Goal: Navigation & Orientation: Find specific page/section

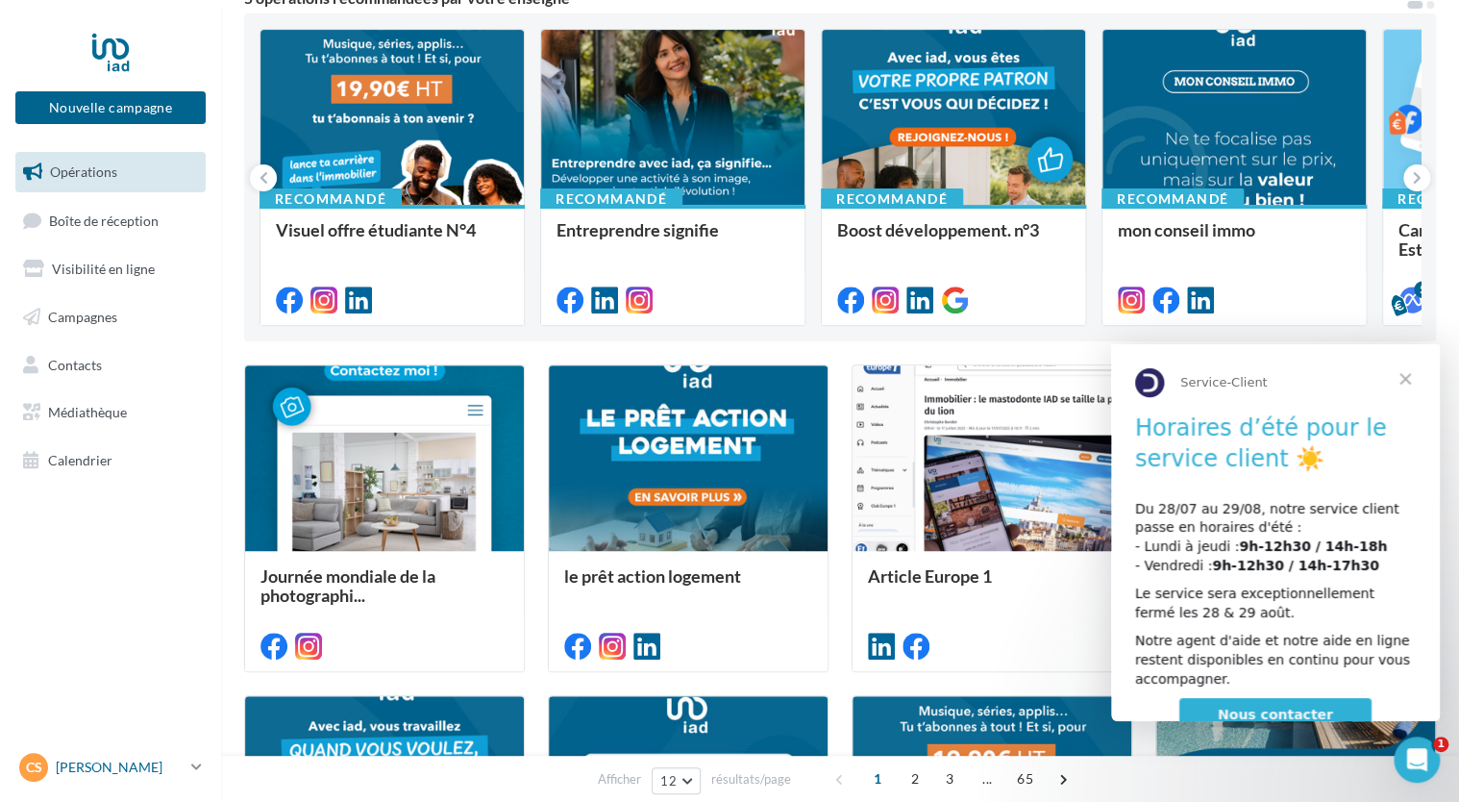
click at [88, 756] on div "CS Carrie STRAINCHAMPS carrie.strainchamps@iadfrance.fr" at bounding box center [101, 767] width 164 height 29
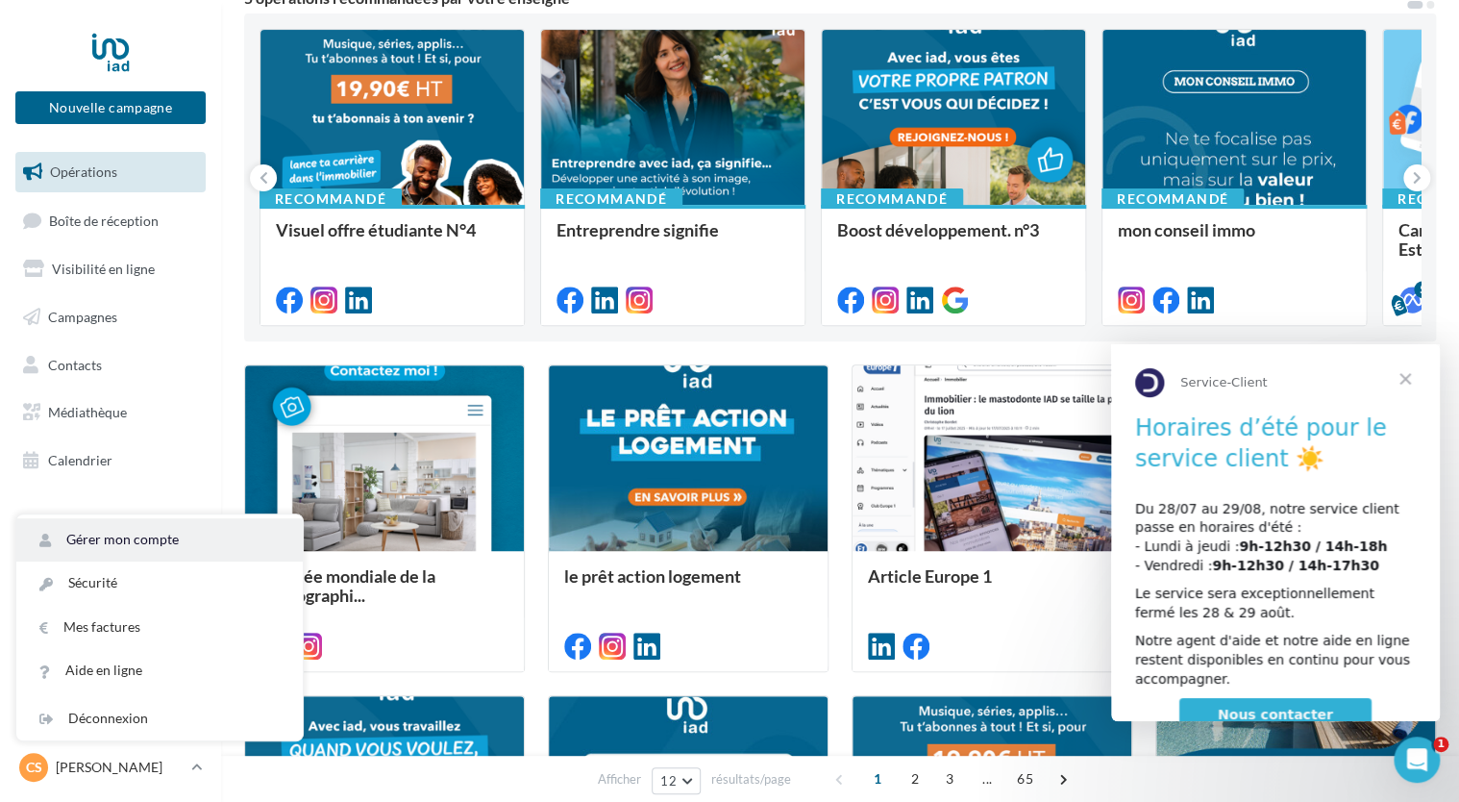
click at [96, 543] on link "Gérer mon compte" at bounding box center [159, 539] width 286 height 43
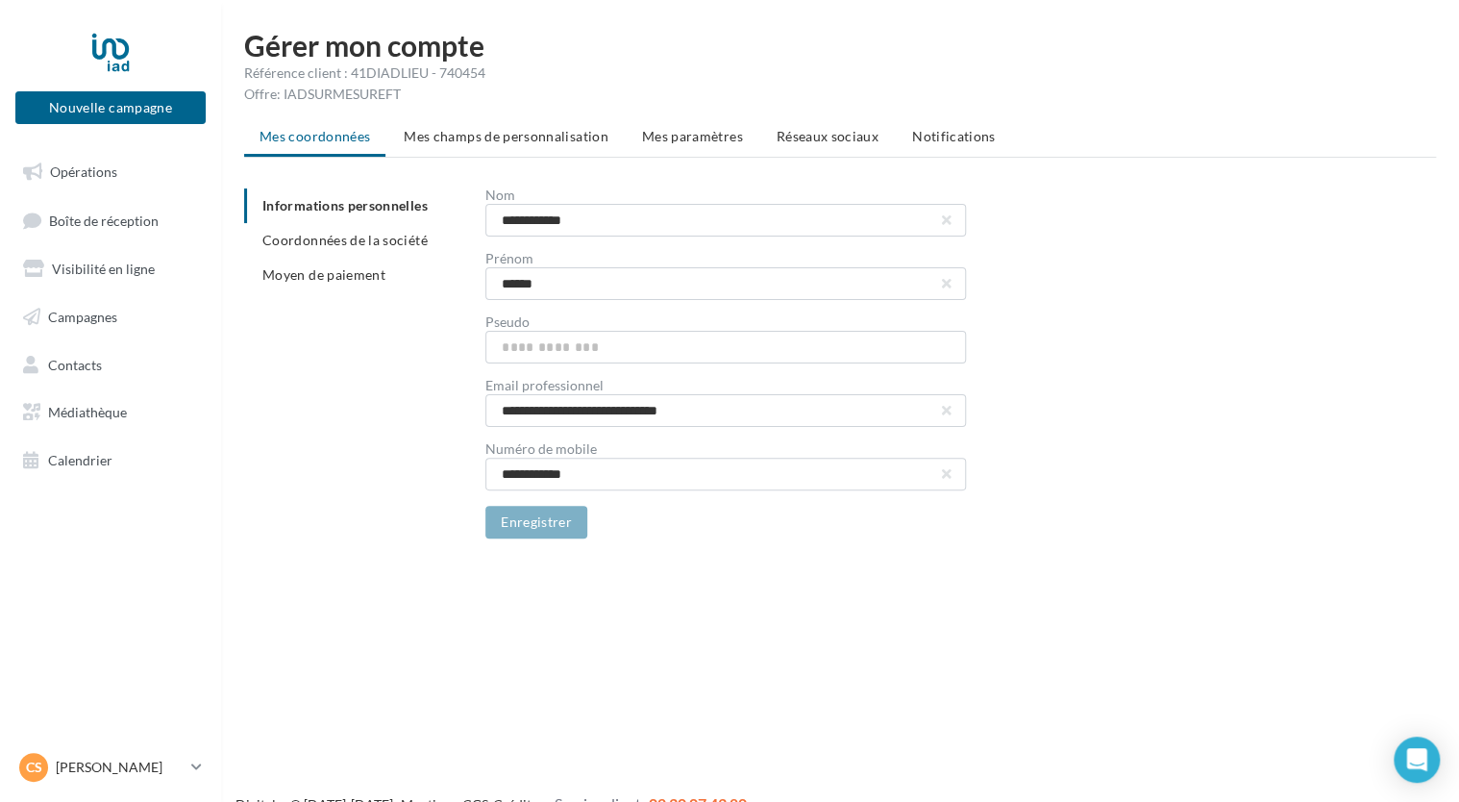
click at [281, 279] on span "Moyen de paiement" at bounding box center [323, 274] width 123 height 16
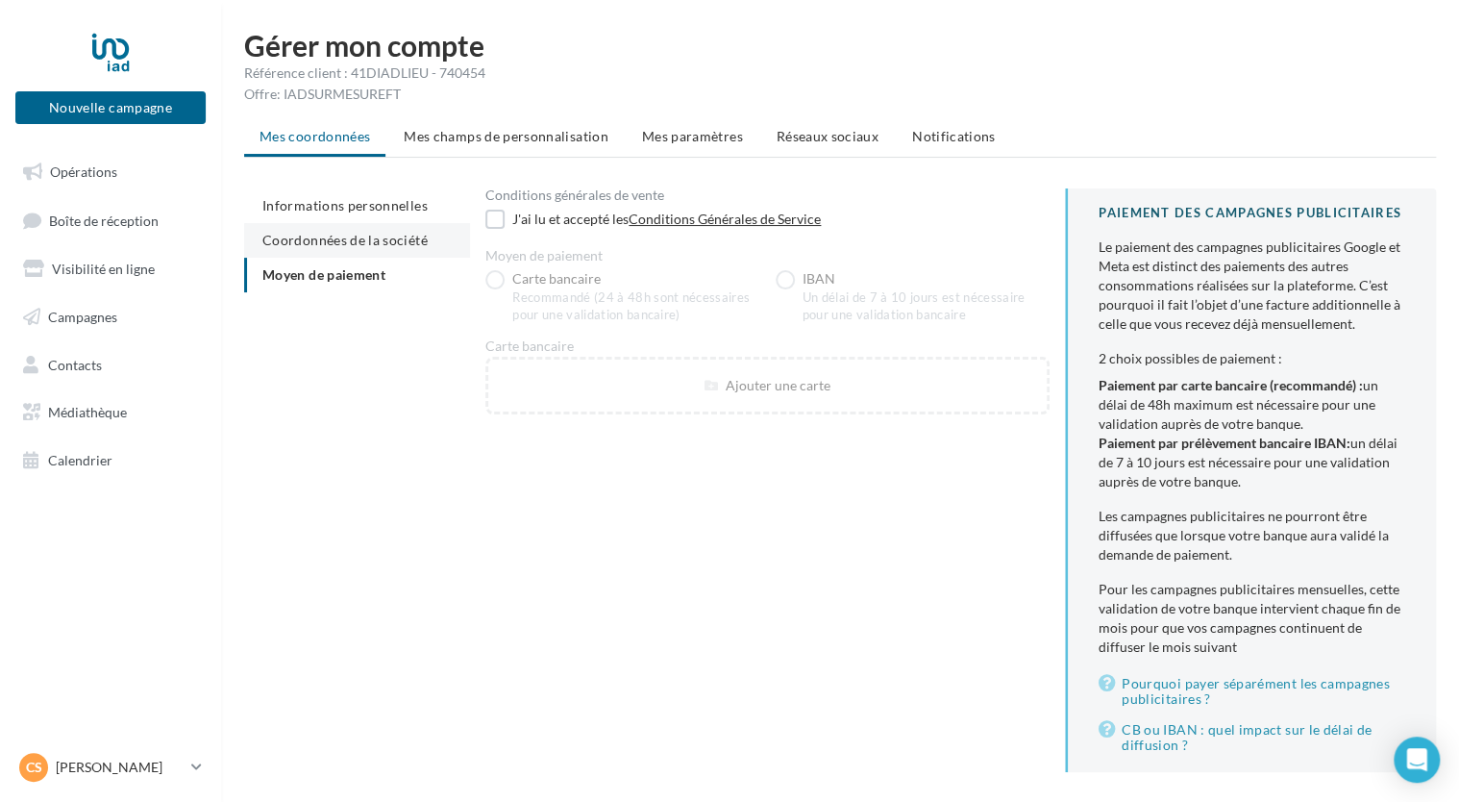
click at [358, 243] on span "Coordonnées de la société" at bounding box center [344, 240] width 165 height 16
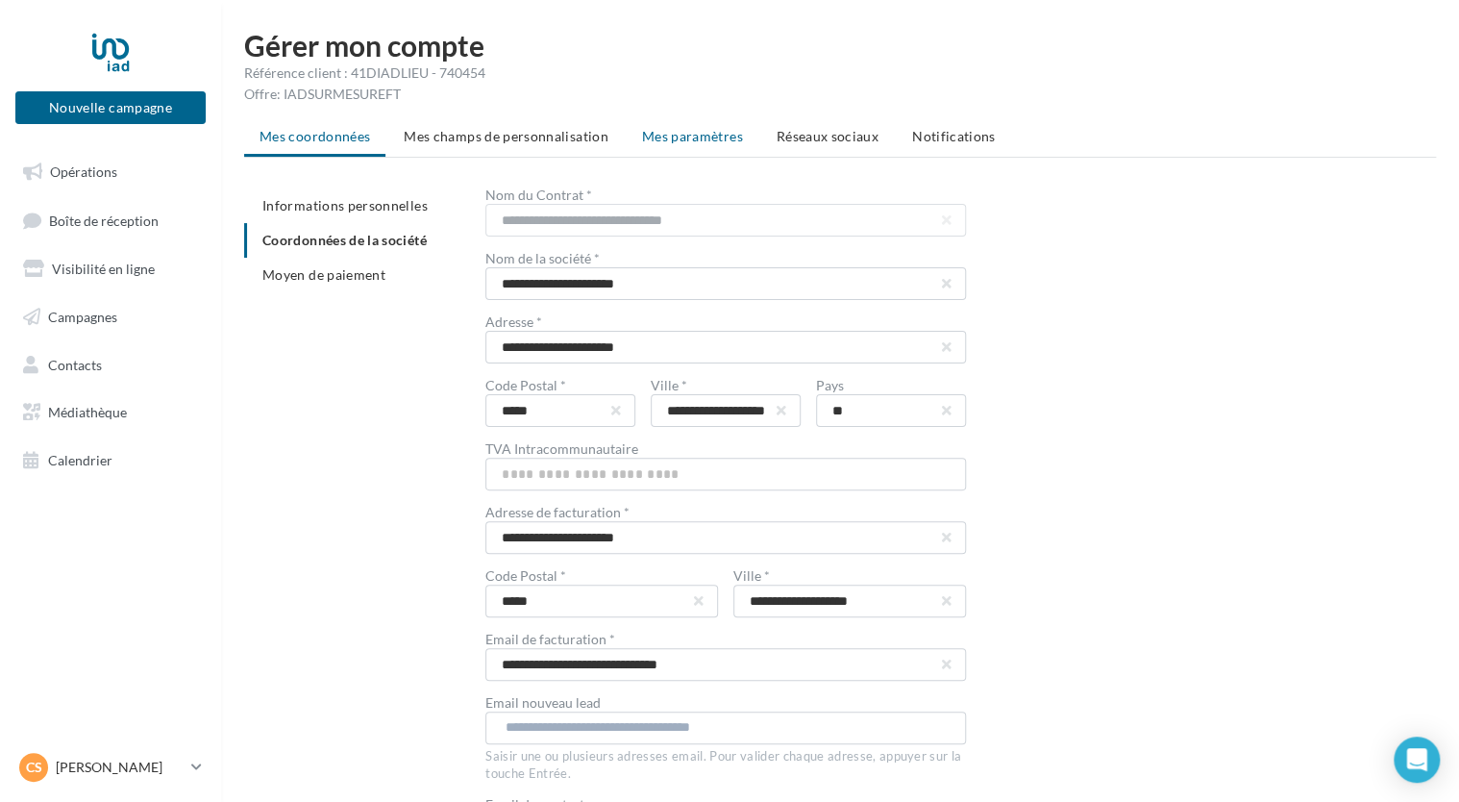
click at [654, 144] on li "Mes paramètres" at bounding box center [693, 136] width 132 height 35
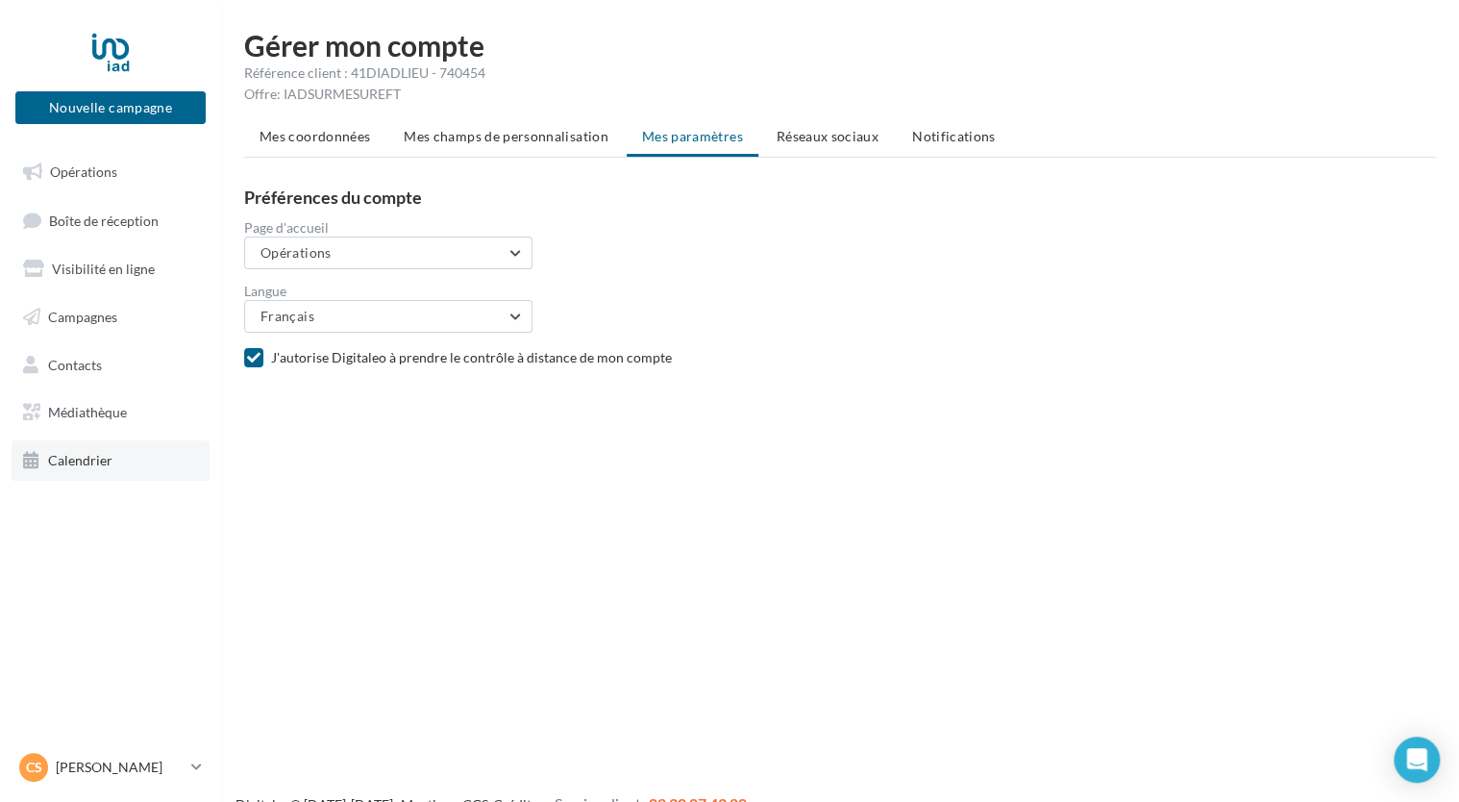
click at [98, 456] on span "Calendrier" at bounding box center [80, 460] width 64 height 16
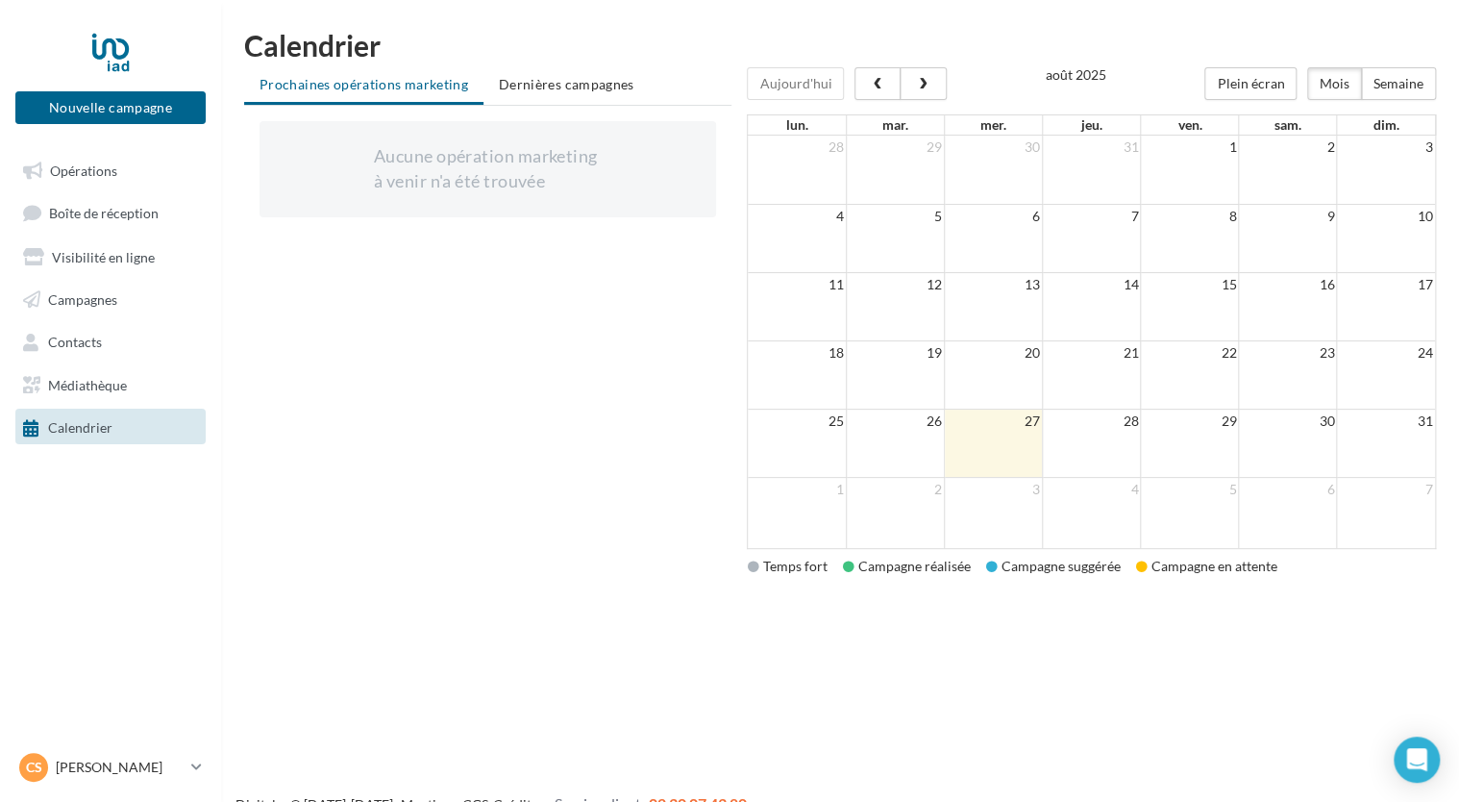
click at [127, 391] on span "Médiathèque" at bounding box center [87, 384] width 79 height 16
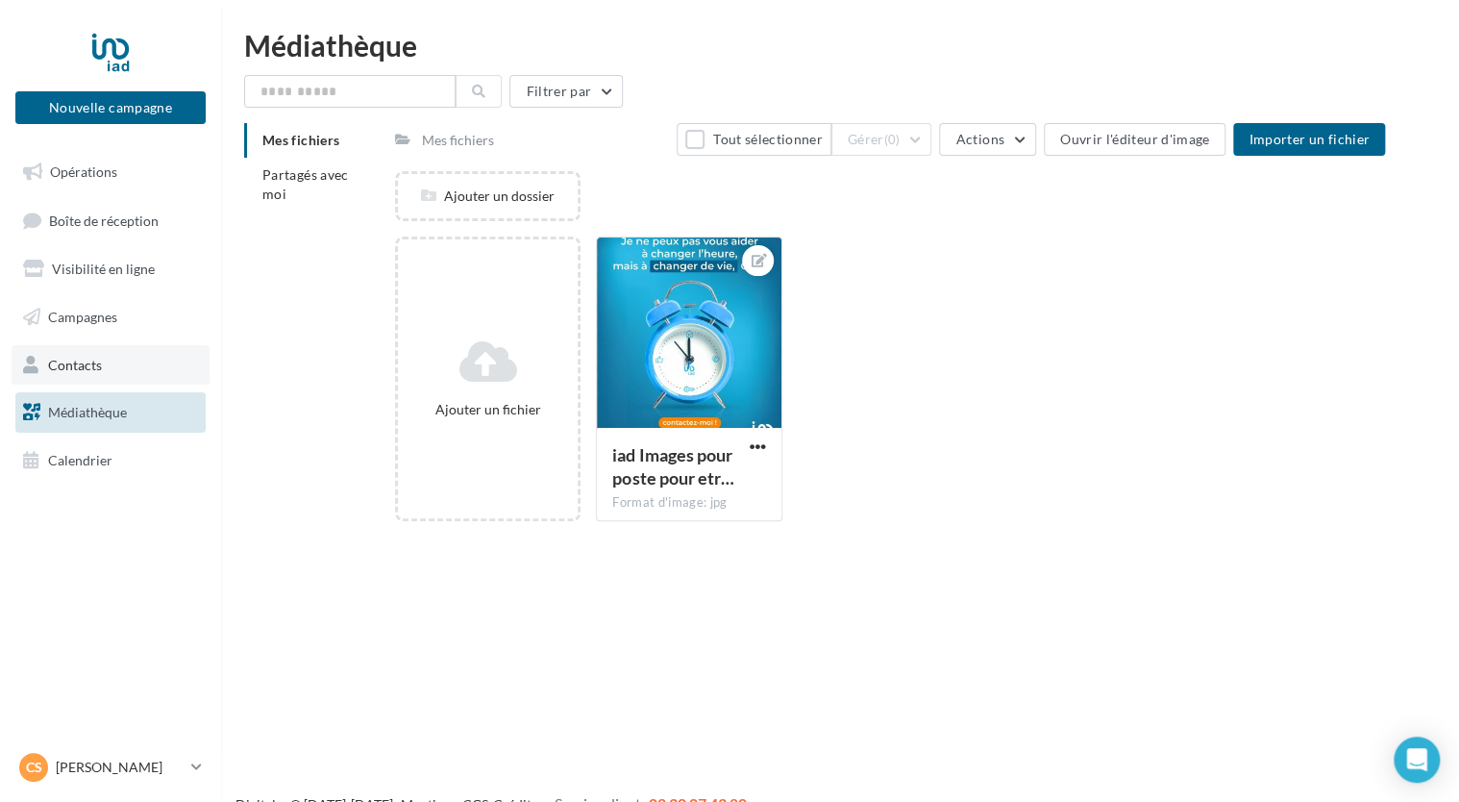
click at [87, 361] on span "Contacts" at bounding box center [75, 364] width 54 height 16
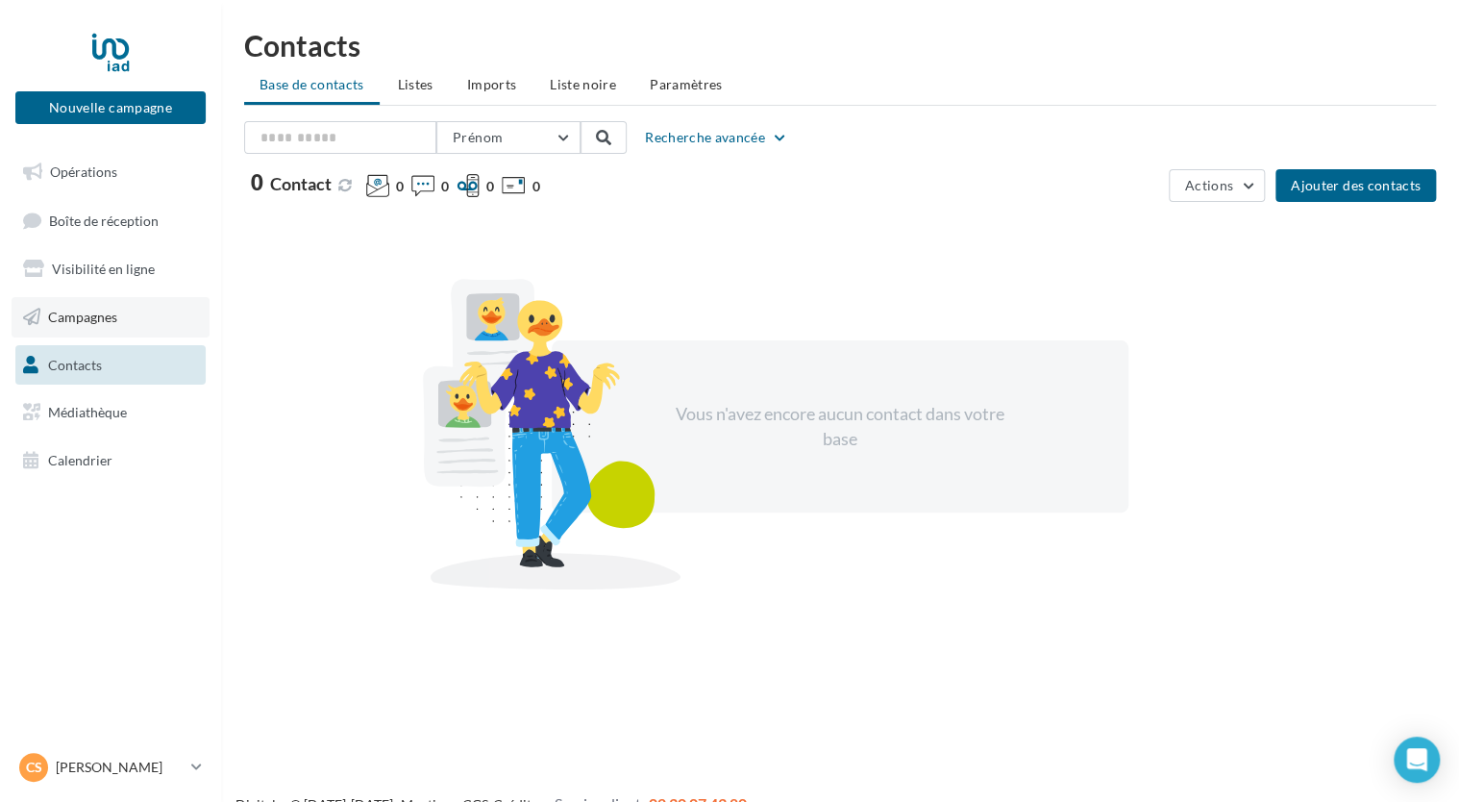
click at [83, 315] on span "Campagnes" at bounding box center [82, 317] width 69 height 16
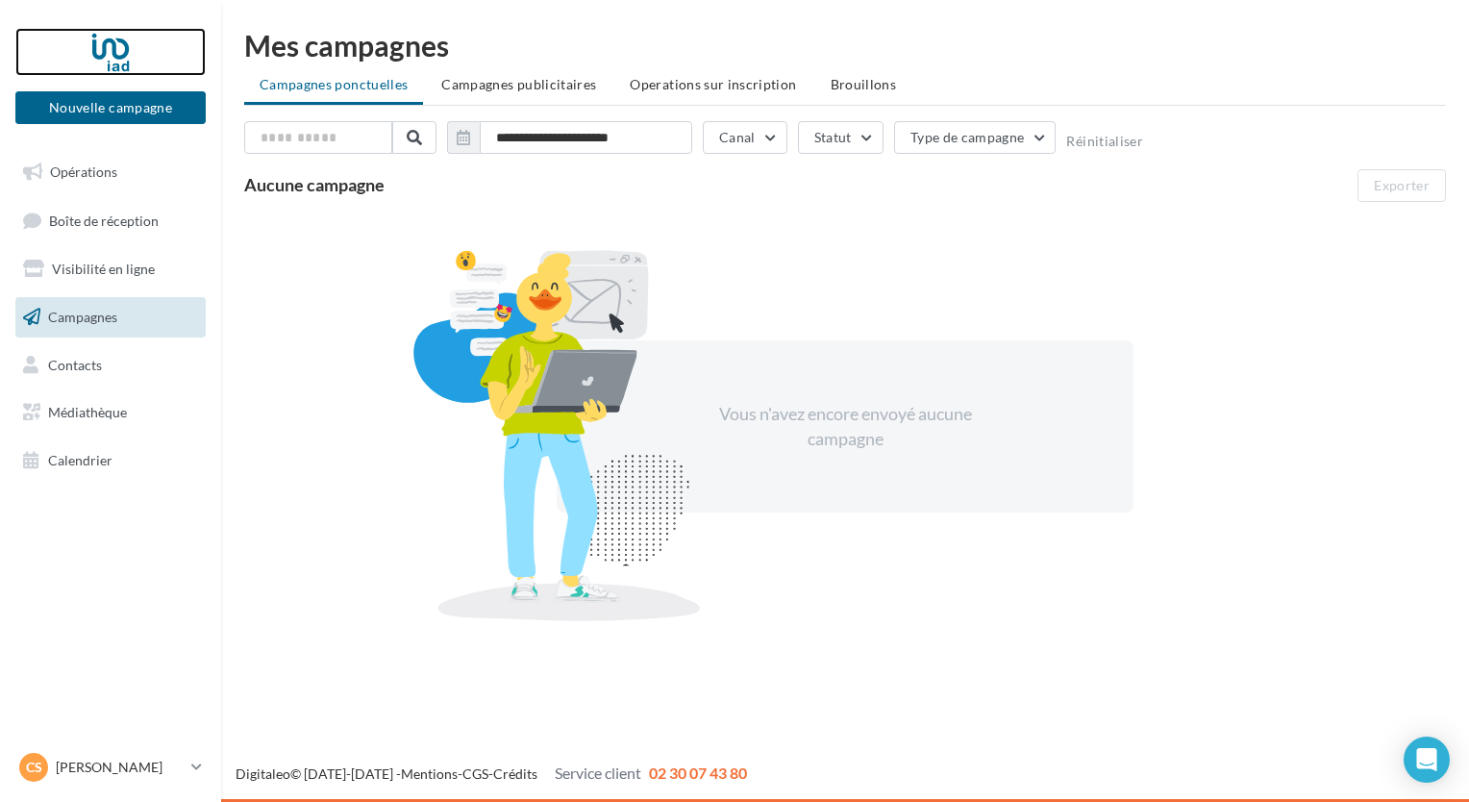
click at [119, 33] on div at bounding box center [111, 52] width 154 height 48
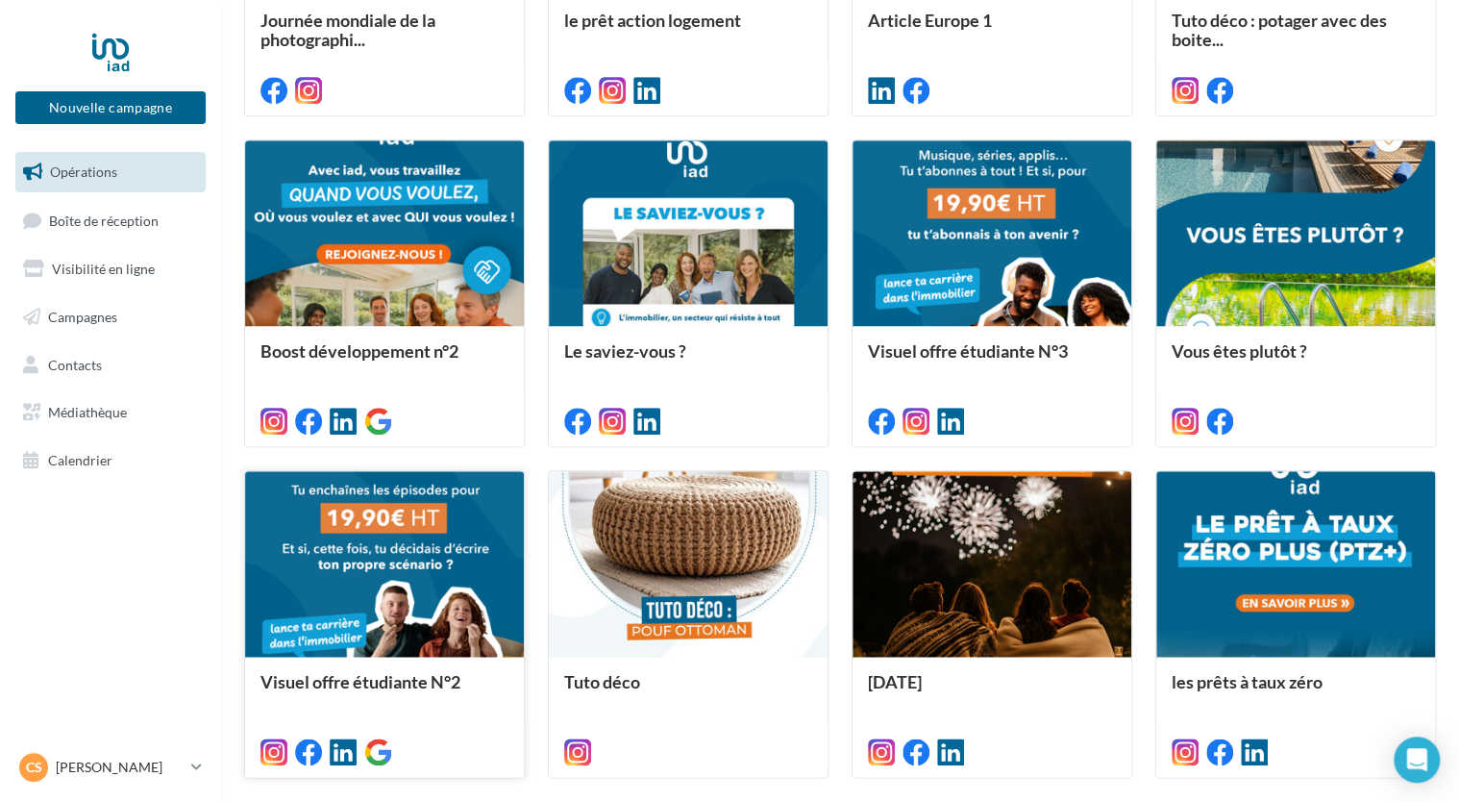
scroll to position [883, 0]
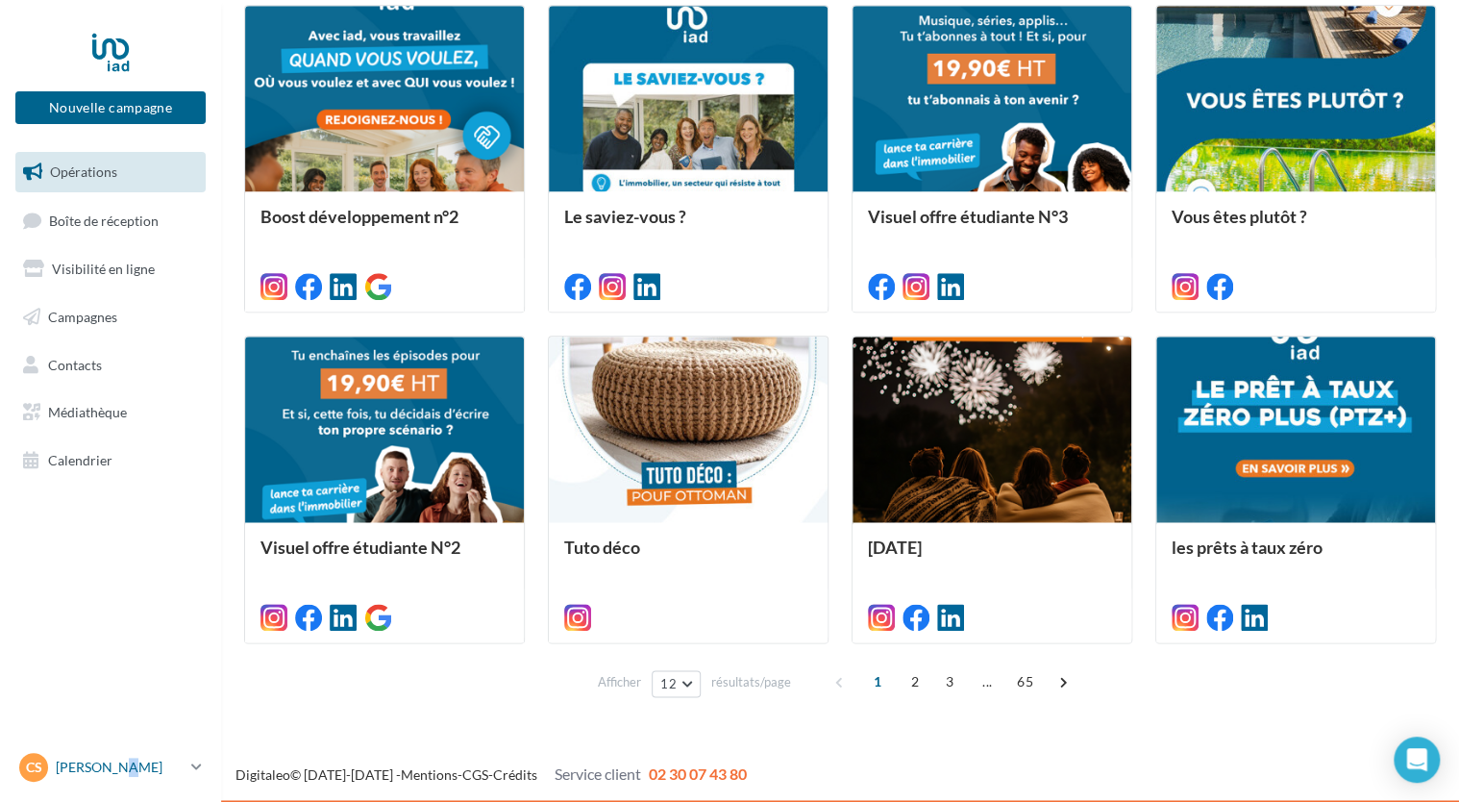
click at [113, 765] on p "[PERSON_NAME]" at bounding box center [120, 767] width 128 height 19
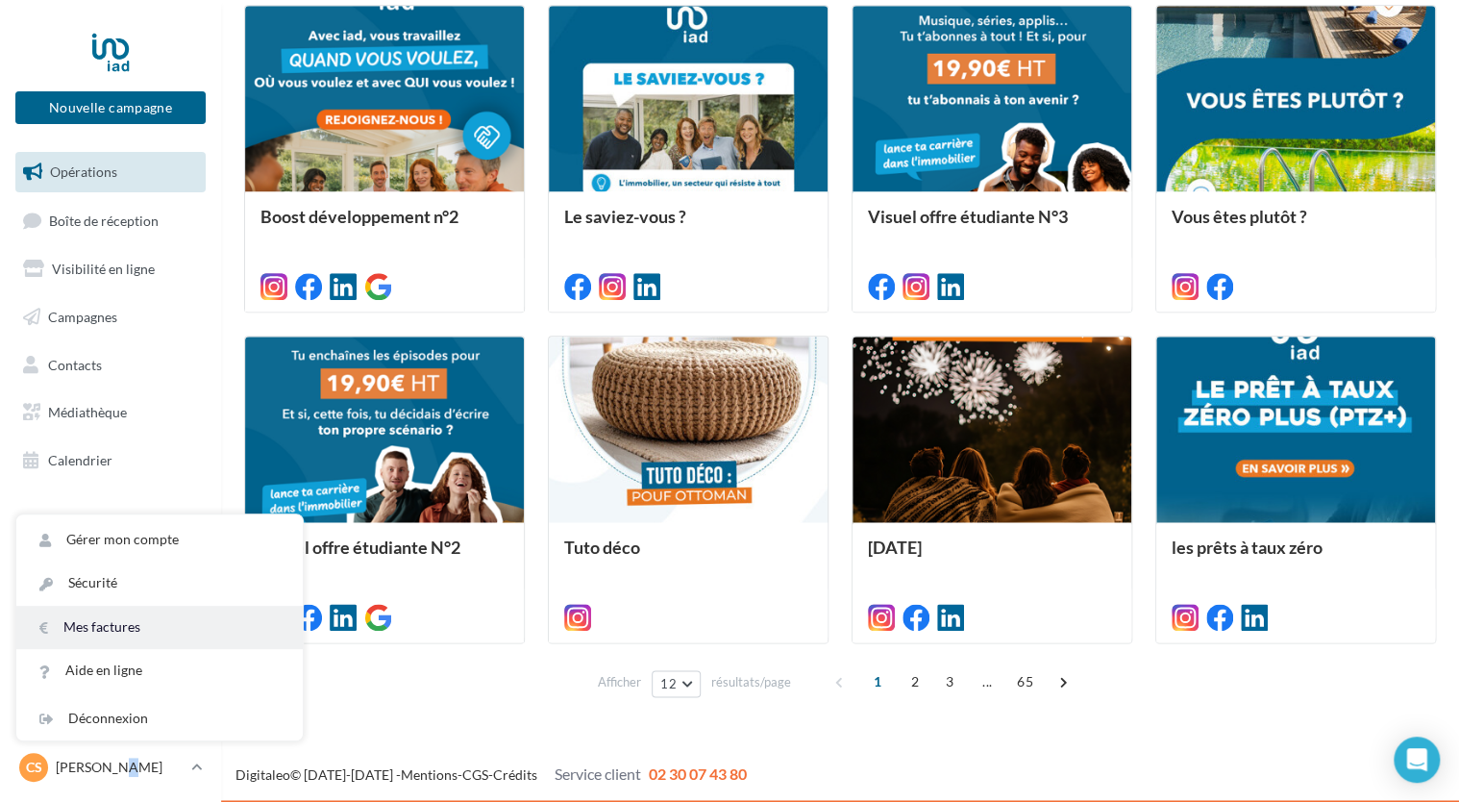
drag, startPoint x: 113, startPoint y: 765, endPoint x: 58, endPoint y: 617, distance: 158.2
click at [58, 617] on link "Mes factures" at bounding box center [159, 627] width 286 height 43
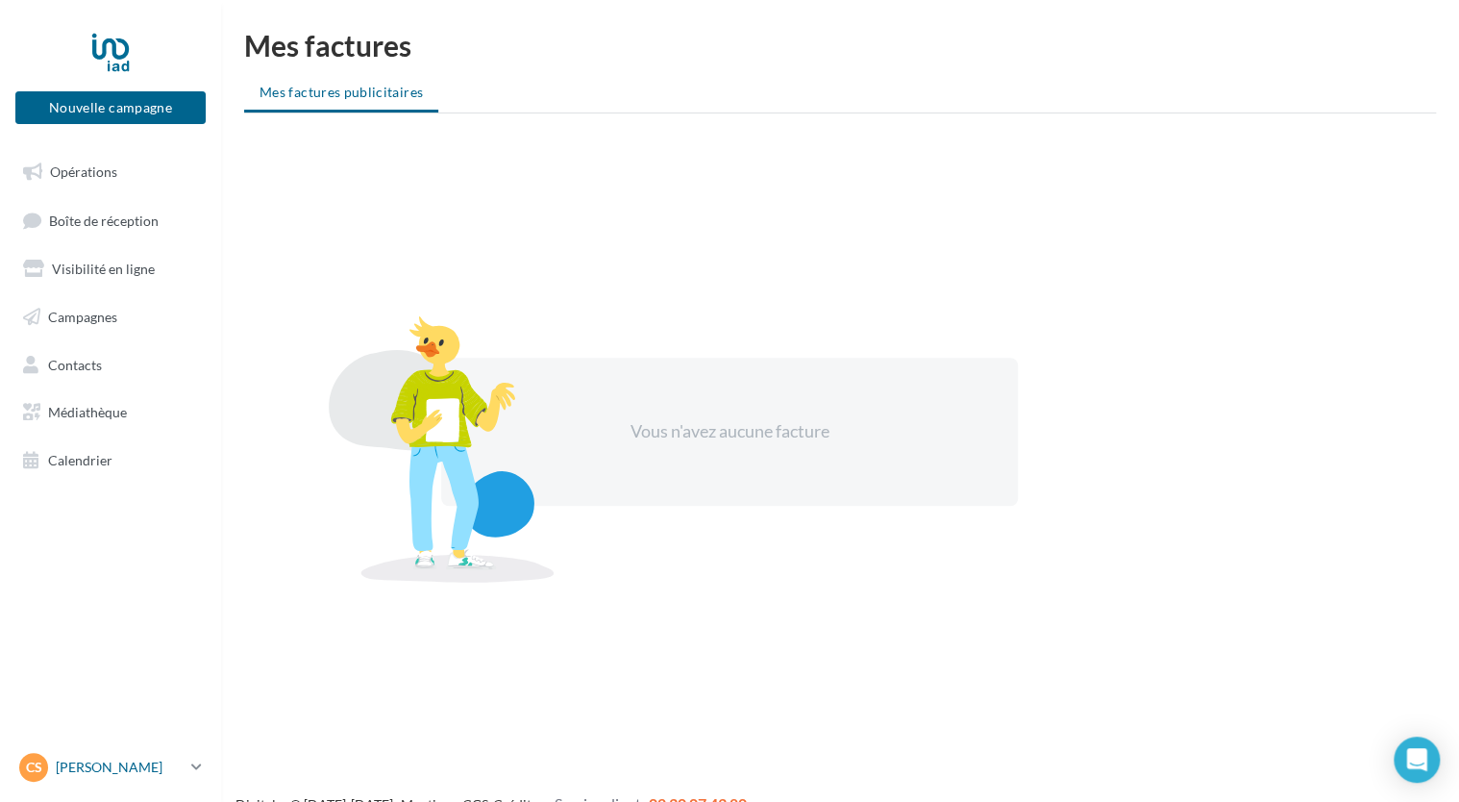
click at [118, 766] on p "[PERSON_NAME]" at bounding box center [120, 767] width 128 height 19
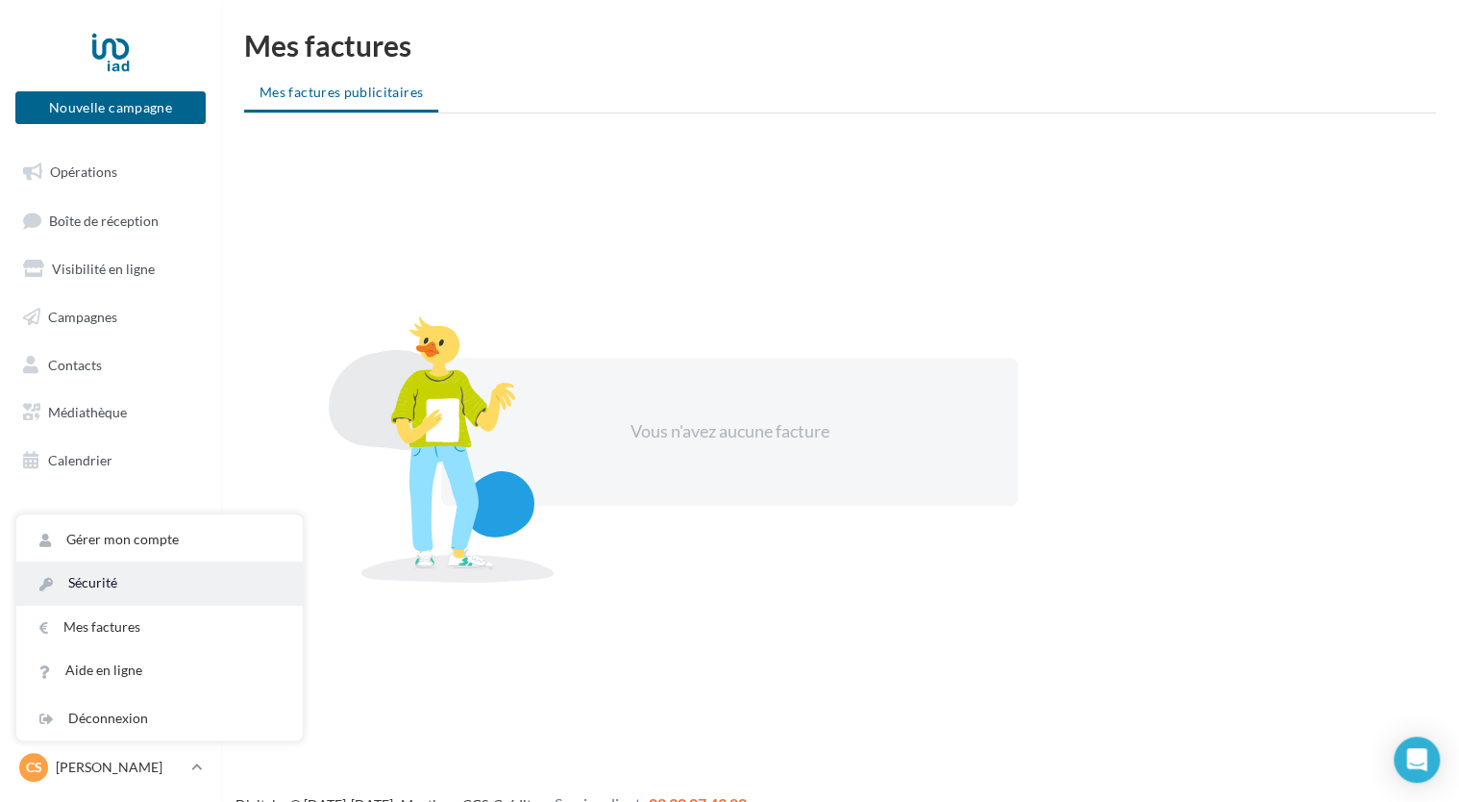
click at [119, 578] on link "Sécurité" at bounding box center [159, 582] width 286 height 43
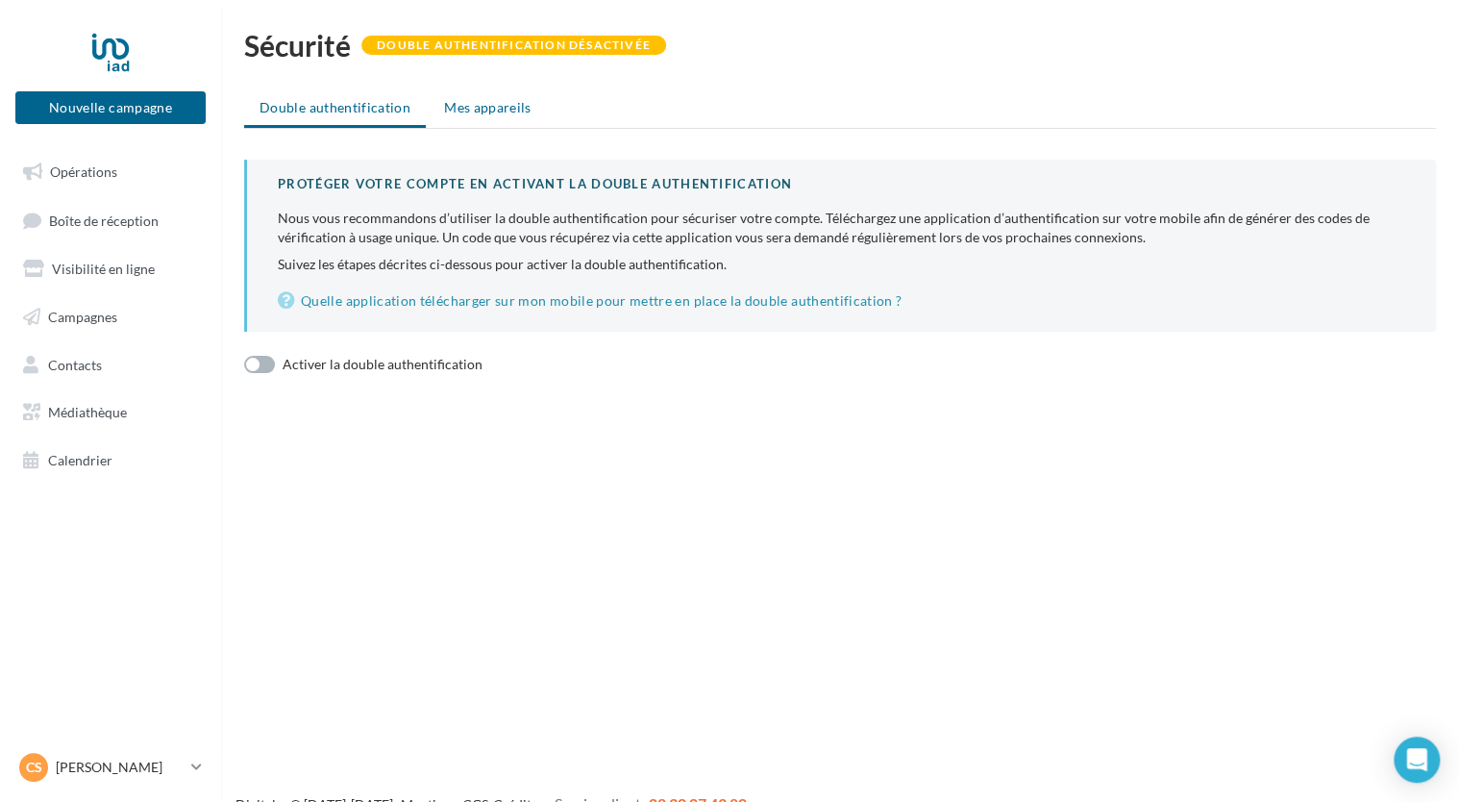
click at [485, 97] on li "Mes appareils" at bounding box center [488, 107] width 118 height 35
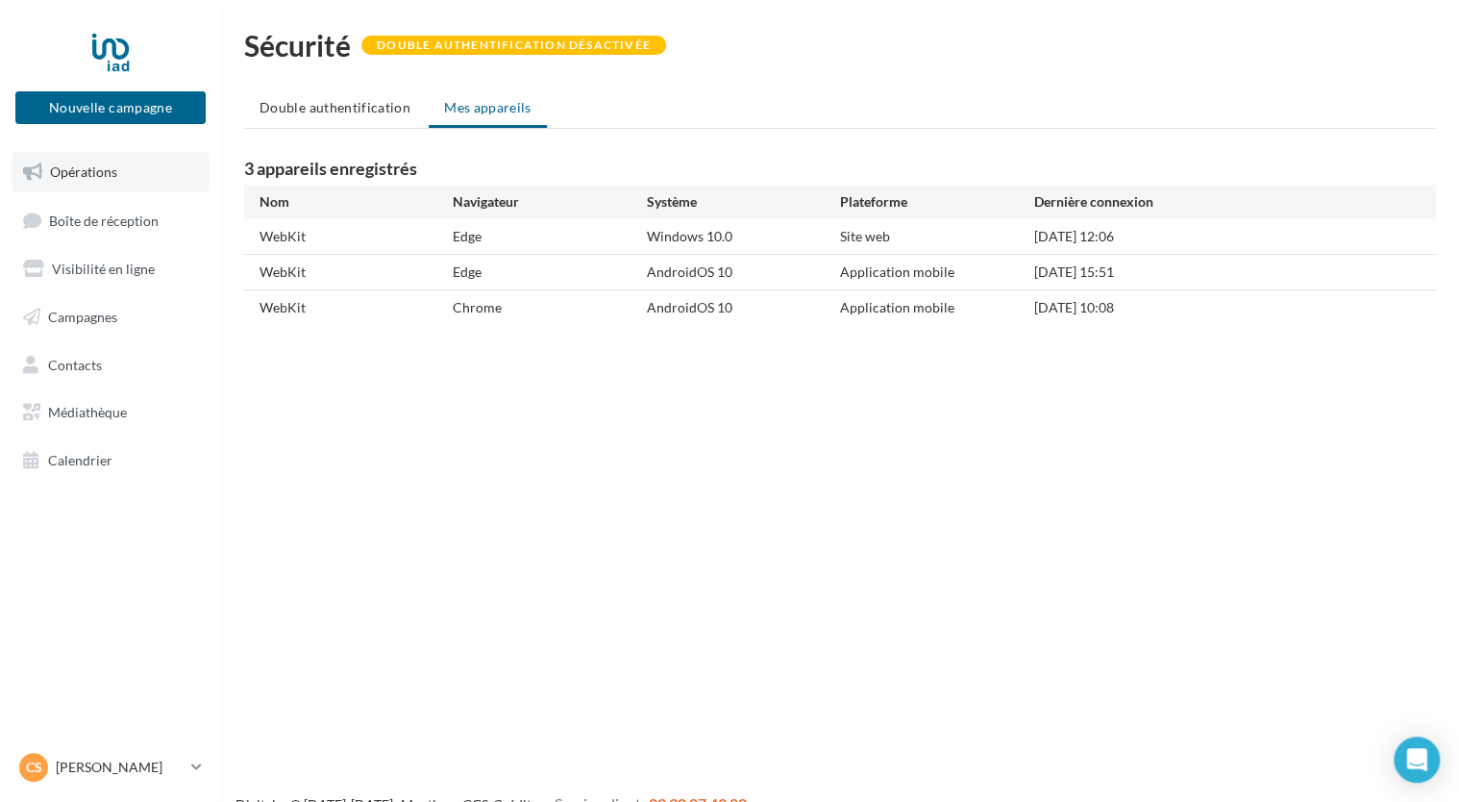
click at [39, 161] on icon at bounding box center [32, 172] width 19 height 25
